Goal: Find contact information: Find contact information

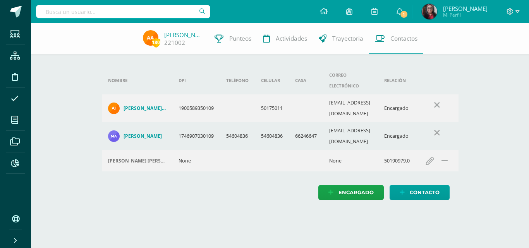
click at [62, 10] on input "text" at bounding box center [123, 11] width 174 height 13
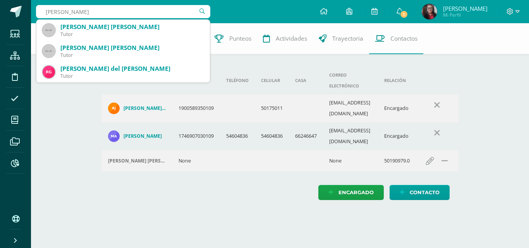
type input "Zoe Lut"
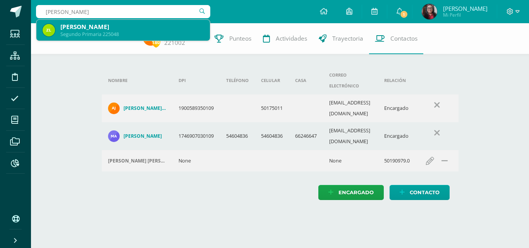
click at [79, 31] on div "[PERSON_NAME]" at bounding box center [131, 27] width 143 height 8
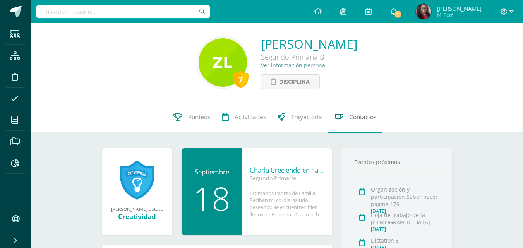
click at [366, 122] on link "Contactos" at bounding box center [355, 117] width 54 height 31
